Goal: Transaction & Acquisition: Register for event/course

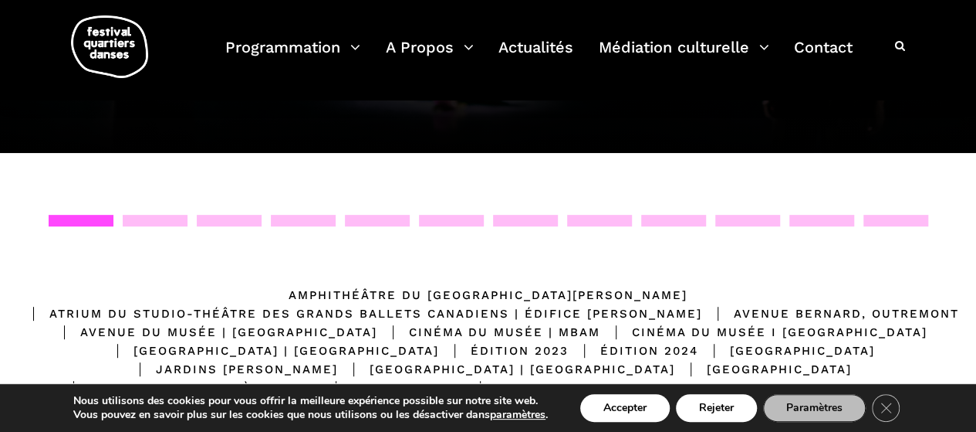
scroll to position [77, 0]
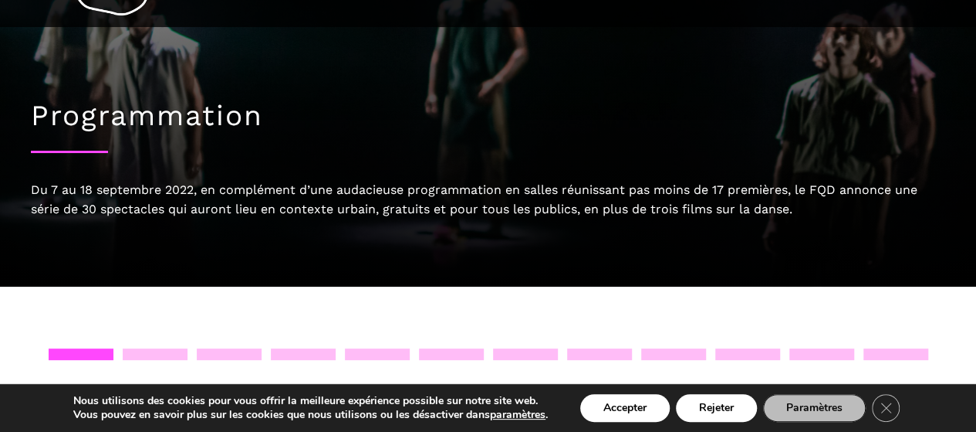
click at [164, 354] on div at bounding box center [155, 354] width 65 height 12
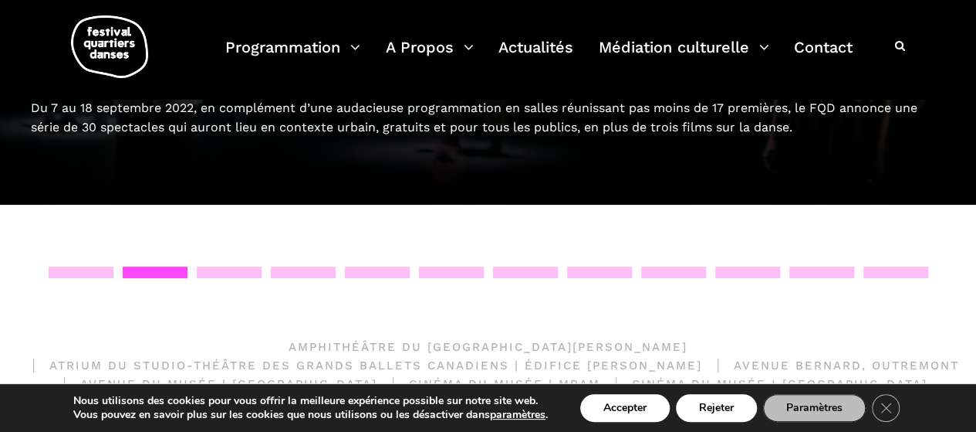
scroll to position [232, 0]
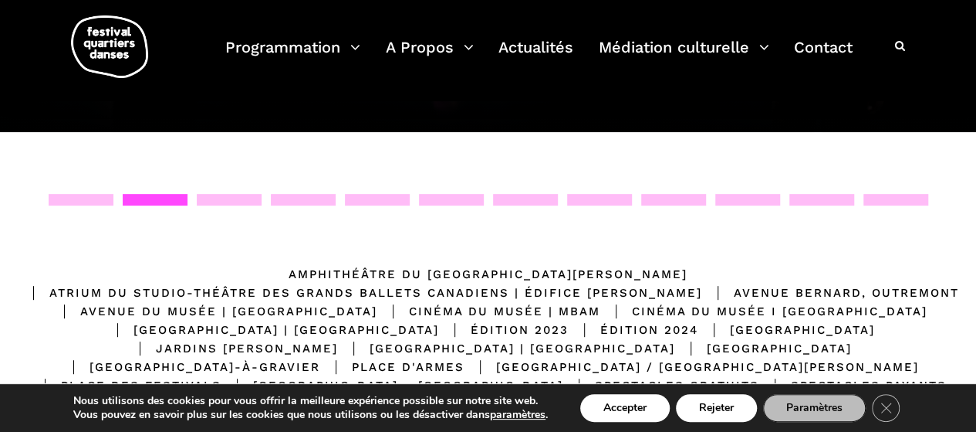
click at [228, 199] on div at bounding box center [229, 200] width 65 height 12
click at [332, 198] on div at bounding box center [303, 200] width 65 height 12
click at [97, 172] on div "Emplacements Amphithéâtre du Musée McCord Stewart Atrium du Studio-Théâtre des …" at bounding box center [488, 332] width 976 height 400
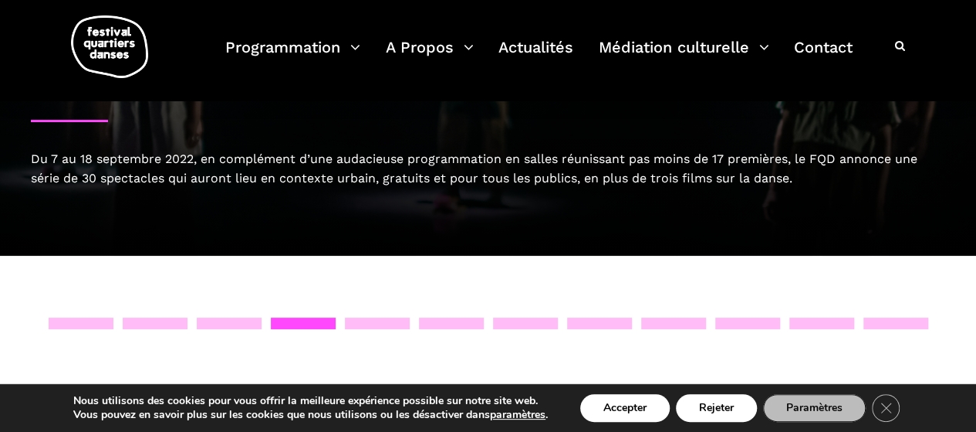
scroll to position [0, 0]
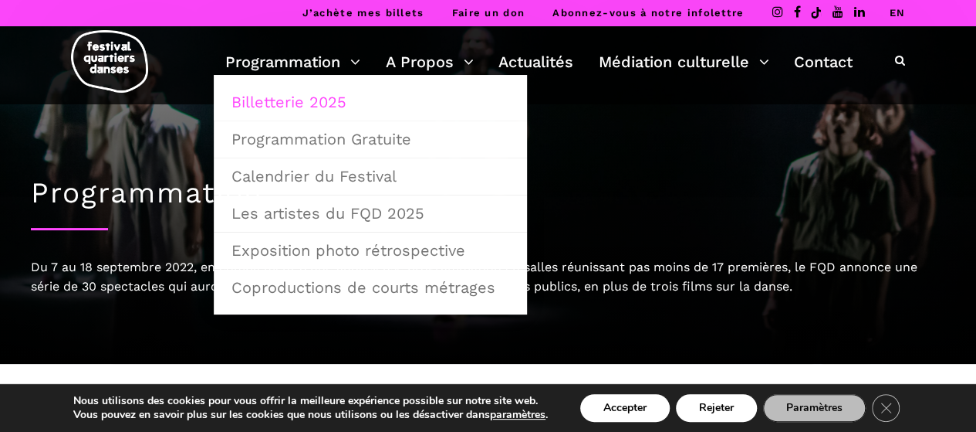
click at [303, 104] on link "Billetterie 2025" at bounding box center [370, 102] width 296 height 36
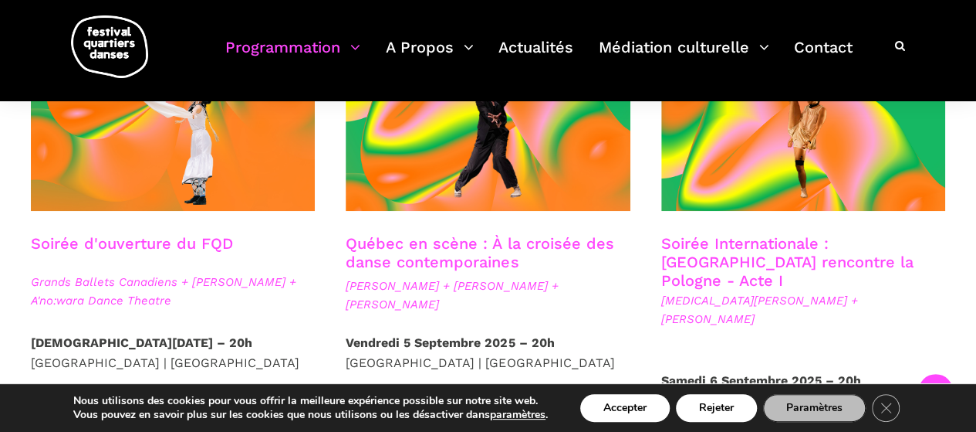
scroll to position [386, 0]
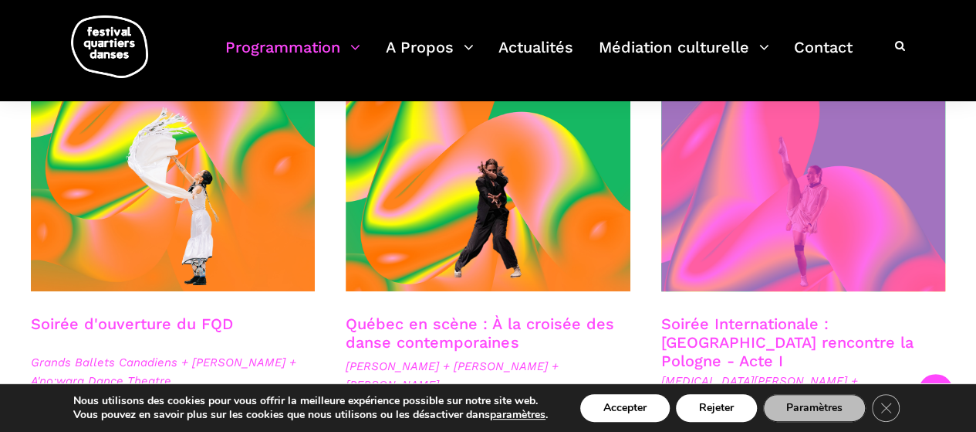
click at [807, 209] on span at bounding box center [804, 195] width 284 height 191
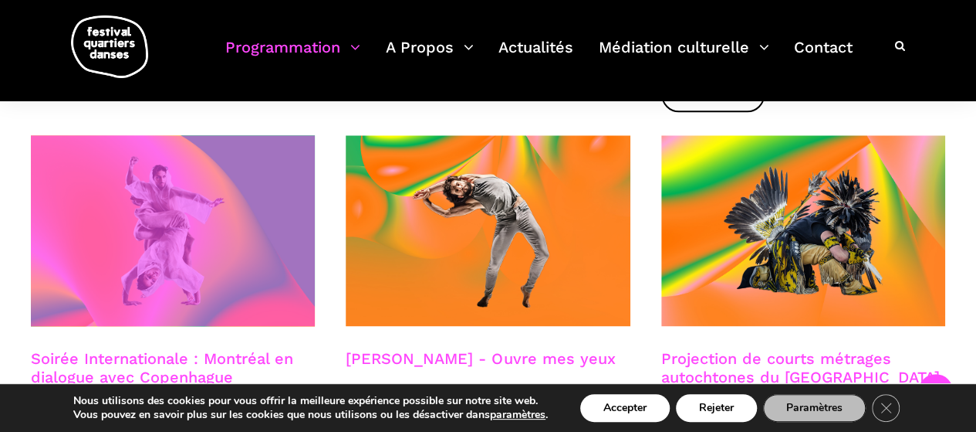
scroll to position [849, 0]
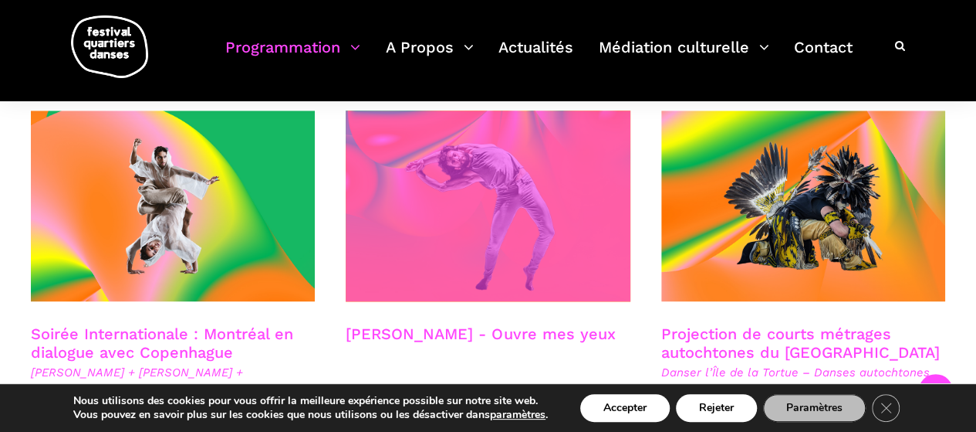
click at [497, 200] on span at bounding box center [488, 205] width 284 height 191
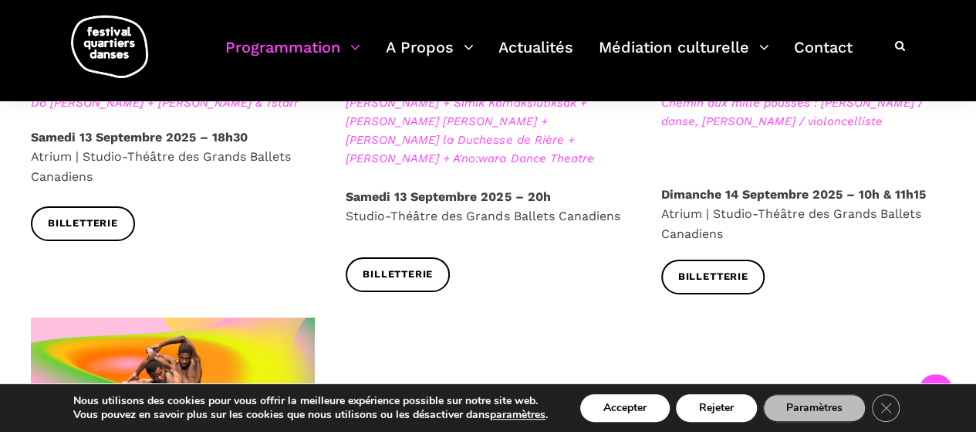
scroll to position [2625, 0]
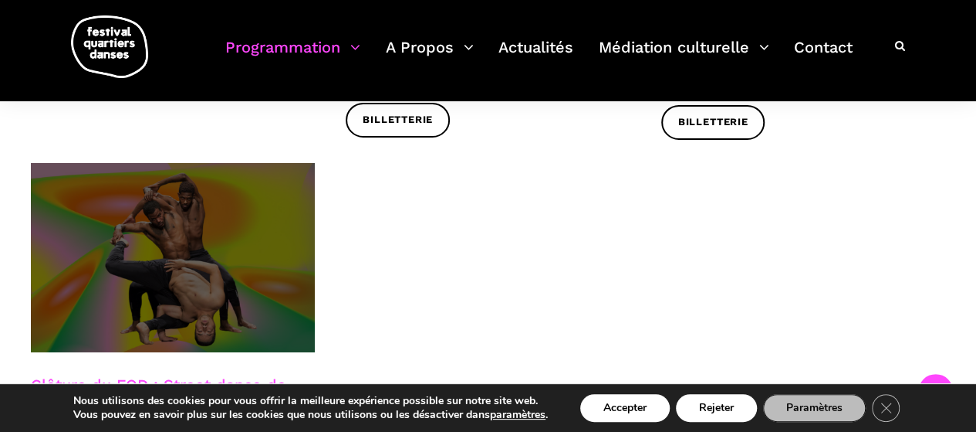
click at [256, 239] on span at bounding box center [173, 258] width 284 height 190
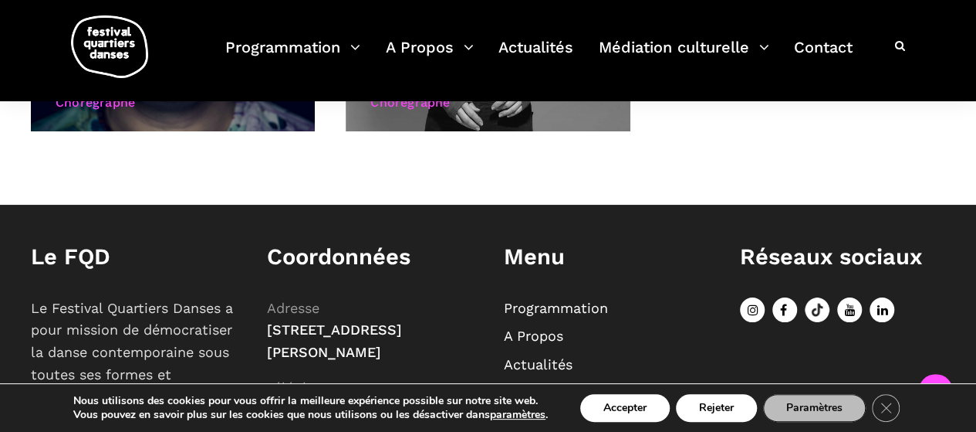
scroll to position [1321, 0]
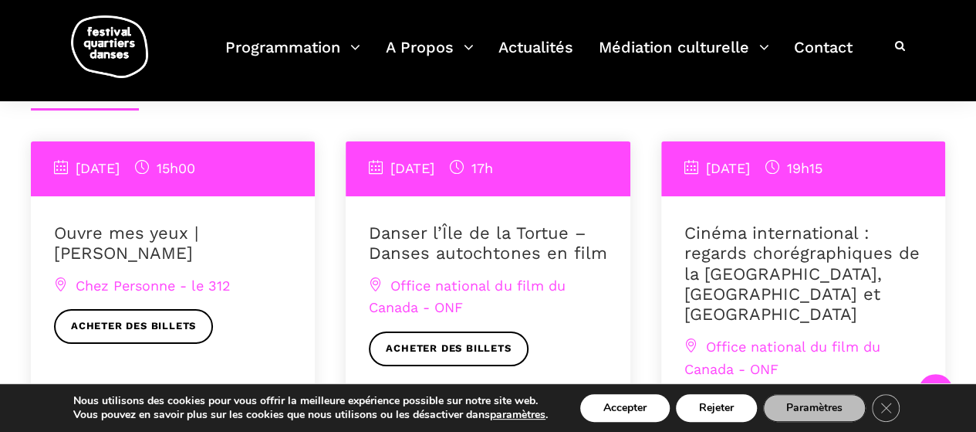
scroll to position [1698, 0]
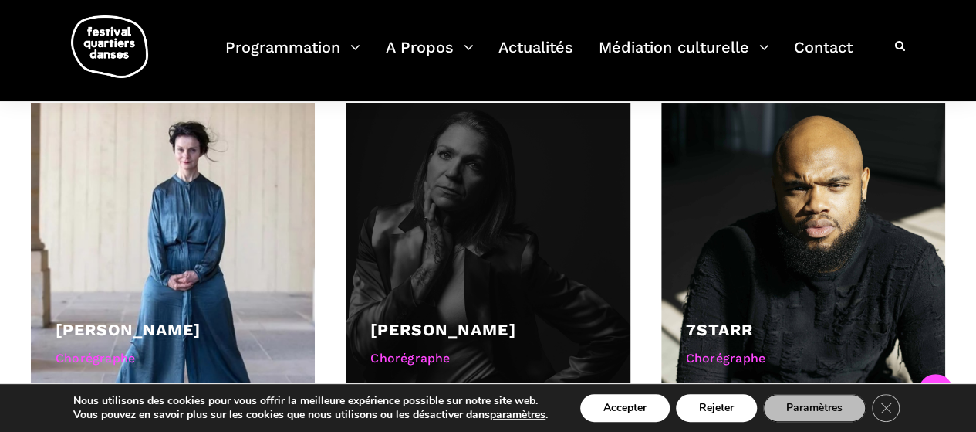
scroll to position [1003, 0]
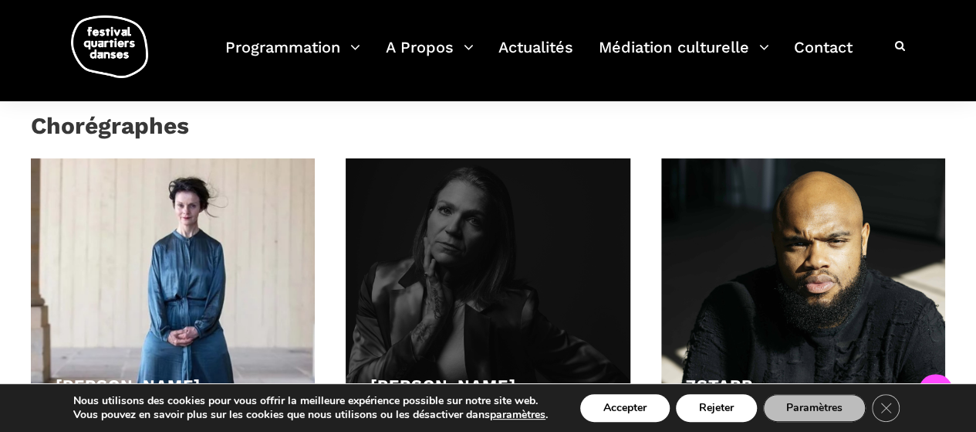
click at [476, 201] on div at bounding box center [488, 300] width 284 height 284
click at [516, 261] on div at bounding box center [488, 300] width 284 height 284
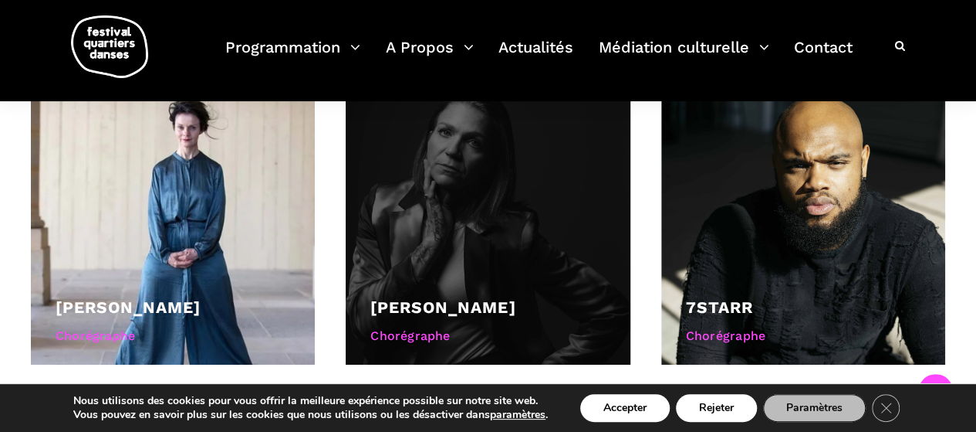
scroll to position [1081, 0]
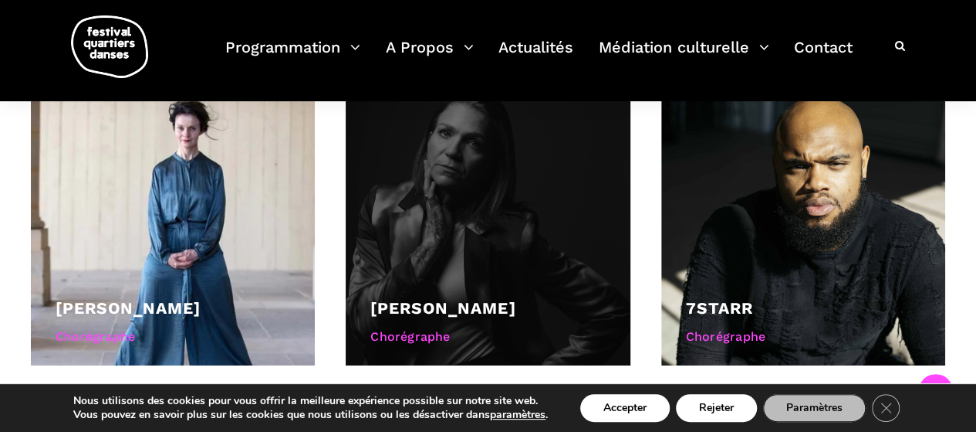
click at [440, 298] on link "[PERSON_NAME]" at bounding box center [443, 307] width 145 height 19
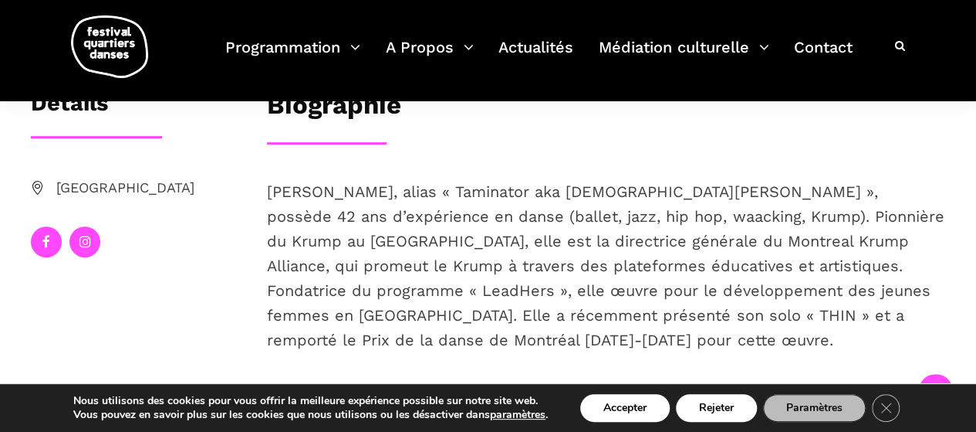
scroll to position [309, 0]
